Goal: Find specific page/section: Find specific page/section

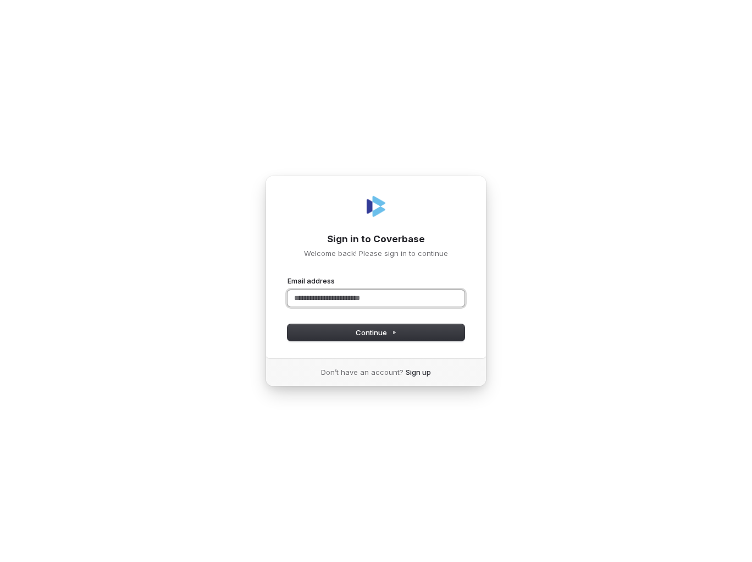
click at [418, 297] on input "Email address" at bounding box center [376, 298] width 177 height 16
click at [401, 326] on button "Continue" at bounding box center [376, 332] width 177 height 16
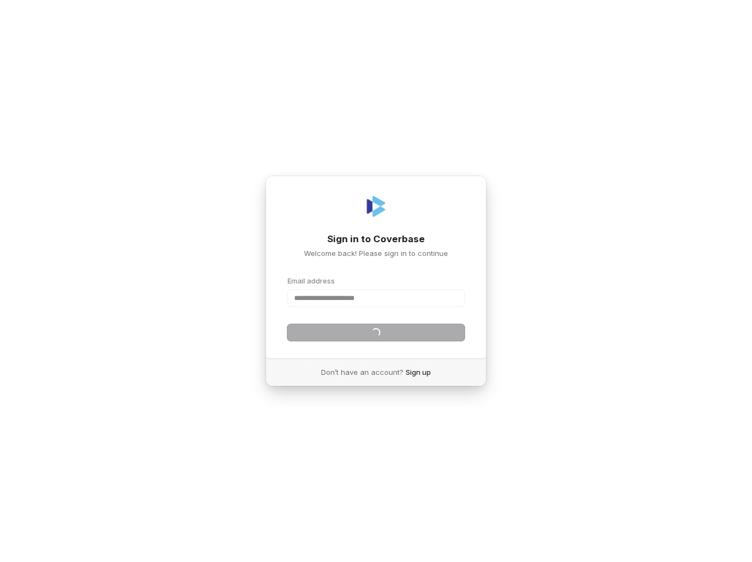
type input "**********"
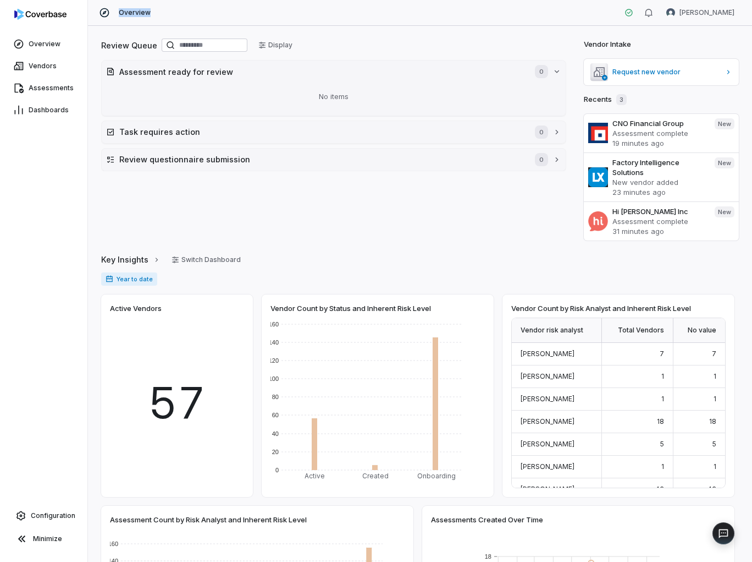
drag, startPoint x: 158, startPoint y: 10, endPoint x: 102, endPoint y: 14, distance: 56.8
click at [102, 14] on div "Overview [PERSON_NAME]" at bounding box center [420, 13] width 664 height 26
click at [43, 175] on div "Overview Vendors Assessments Dashboards Configuration Minimize" at bounding box center [43, 281] width 87 height 562
click at [333, 12] on div "Overview Sam Shaner" at bounding box center [420, 13] width 664 height 26
click at [290, 11] on div "Overview Sam Shaner" at bounding box center [420, 13] width 664 height 26
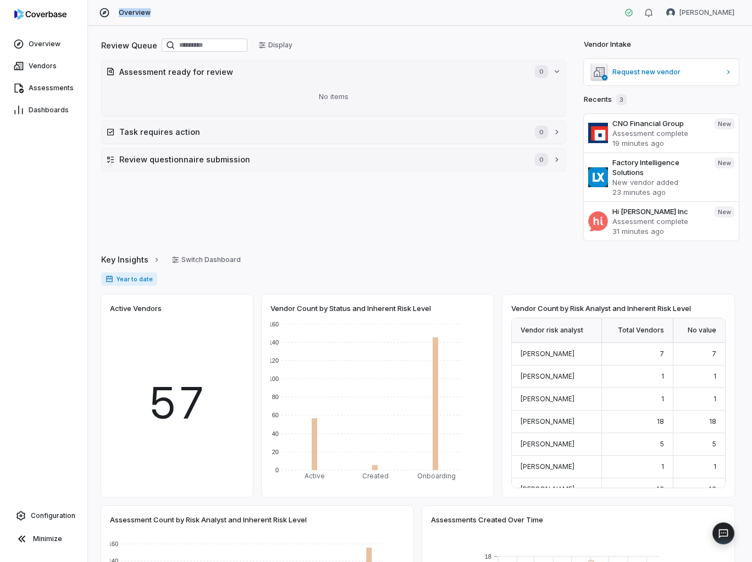
drag, startPoint x: 187, startPoint y: 15, endPoint x: 116, endPoint y: 11, distance: 71.1
click at [116, 11] on div "Overview Sam Shaner" at bounding box center [420, 13] width 664 height 26
drag, startPoint x: 116, startPoint y: 11, endPoint x: 224, endPoint y: 10, distance: 108.3
click at [224, 10] on div "Overview Sam Shaner" at bounding box center [420, 13] width 664 height 26
click at [251, 9] on div "Overview Sam Shaner" at bounding box center [420, 13] width 664 height 26
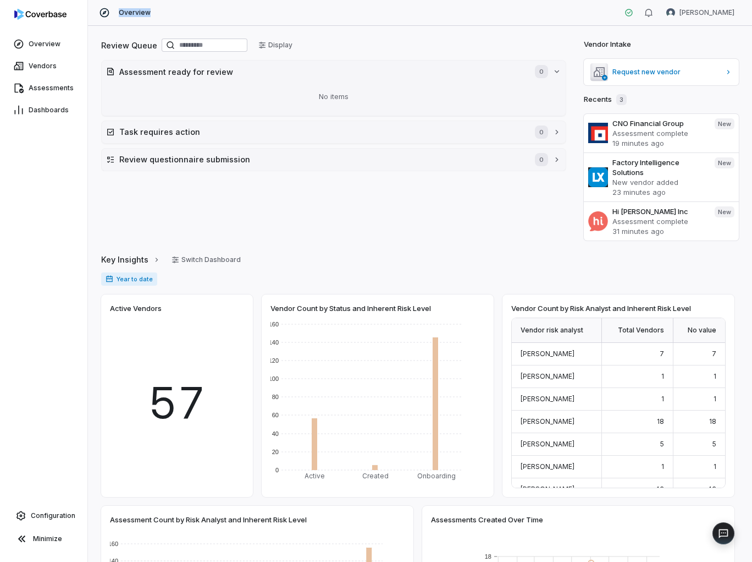
click at [262, 8] on div "Overview Sam Shaner" at bounding box center [420, 13] width 664 height 26
click at [531, 29] on div "Review Queue Display Assessment ready for review 0 No items Task requires actio…" at bounding box center [420, 294] width 664 height 536
